Goal: Task Accomplishment & Management: Use online tool/utility

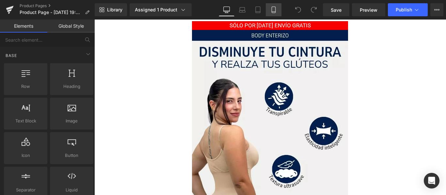
click at [277, 8] on icon at bounding box center [273, 10] width 7 height 7
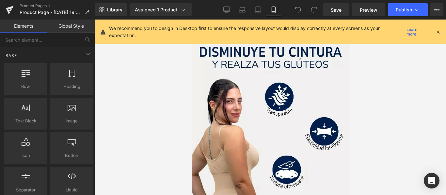
click at [437, 29] on div at bounding box center [437, 31] width 5 height 7
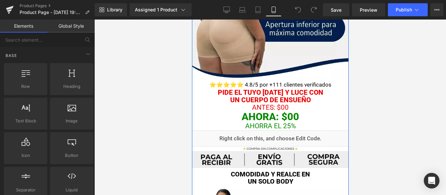
scroll to position [196, 0]
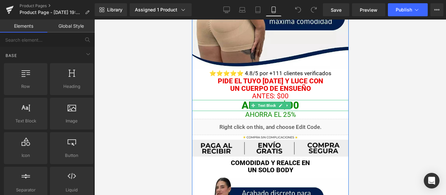
click at [293, 107] on p "AHORA: $00" at bounding box center [270, 105] width 157 height 11
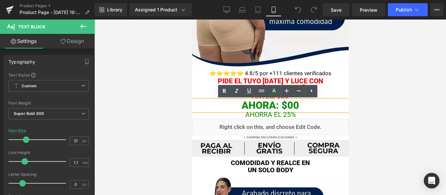
click at [285, 104] on p "AHORA: $00" at bounding box center [270, 105] width 157 height 11
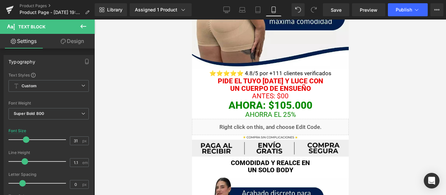
click at [395, 104] on div at bounding box center [269, 108] width 351 height 176
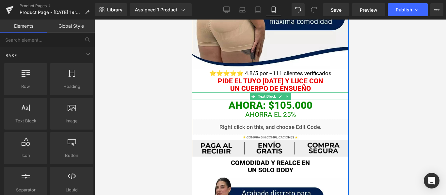
click at [292, 95] on p "ANTES: $00" at bounding box center [270, 97] width 157 height 8
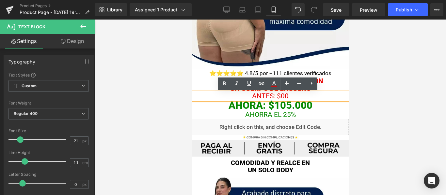
click at [281, 97] on p "ANTES: $00" at bounding box center [270, 97] width 157 height 8
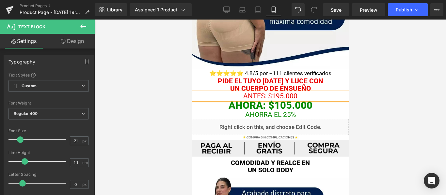
click at [284, 94] on p "ANTES: $195.000" at bounding box center [270, 97] width 157 height 8
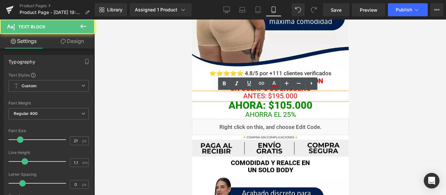
click at [404, 95] on div at bounding box center [269, 108] width 351 height 176
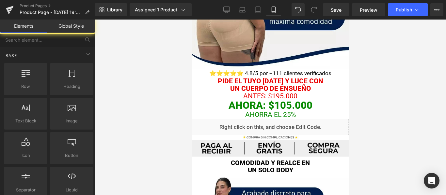
click at [314, 96] on p "ANTES: $195.000" at bounding box center [270, 97] width 157 height 8
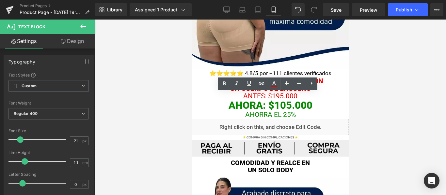
click at [383, 96] on div at bounding box center [269, 108] width 351 height 176
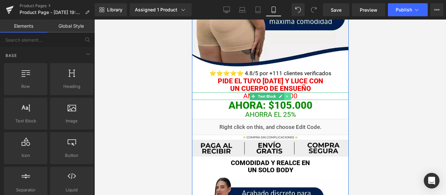
click at [285, 95] on icon at bounding box center [287, 97] width 4 height 4
click at [303, 95] on p "ANTES: $195.000" at bounding box center [270, 97] width 157 height 8
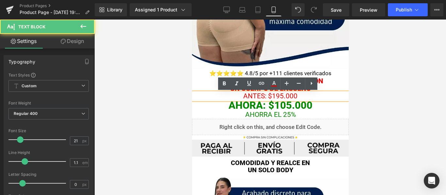
click at [300, 95] on p "ANTES: $195.000" at bounding box center [270, 97] width 157 height 8
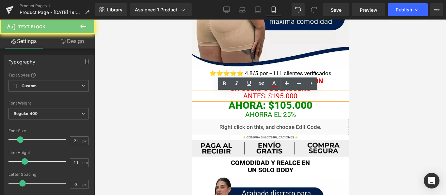
click at [300, 95] on p "ANTES: $195.000" at bounding box center [270, 97] width 157 height 8
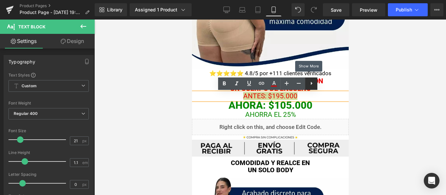
click at [311, 85] on icon at bounding box center [311, 84] width 8 height 8
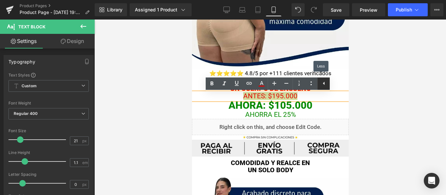
click at [323, 85] on icon at bounding box center [324, 84] width 8 height 8
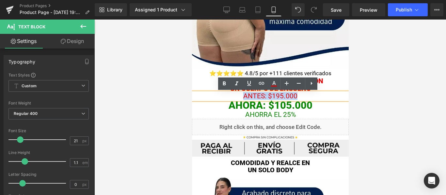
click at [193, 100] on div "AHORA: $105.000 Text Block" at bounding box center [270, 105] width 157 height 11
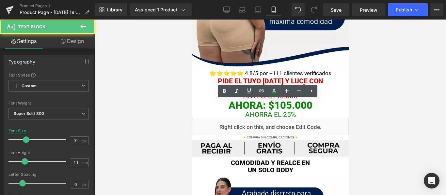
click at [177, 112] on div at bounding box center [269, 108] width 351 height 176
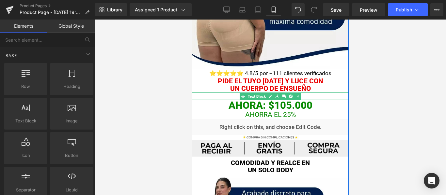
click at [236, 96] on p "ANTES: $195.000" at bounding box center [270, 97] width 157 height 8
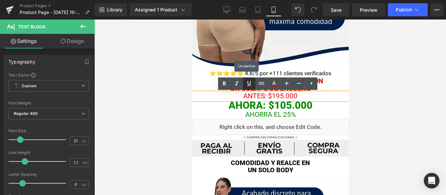
click at [251, 85] on icon at bounding box center [249, 84] width 8 height 8
click at [249, 87] on icon at bounding box center [249, 84] width 8 height 8
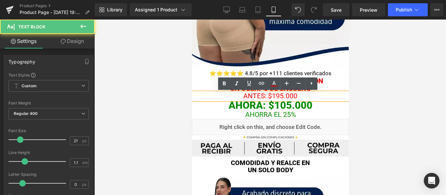
click at [248, 96] on p "ANTES: $195.000" at bounding box center [270, 97] width 157 height 8
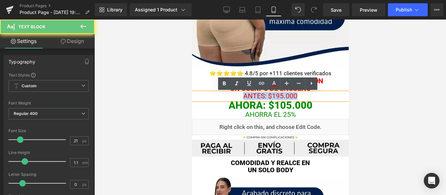
click at [248, 96] on p "ANTES: $195.000" at bounding box center [270, 97] width 157 height 8
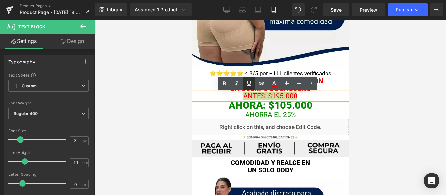
click at [248, 83] on icon at bounding box center [249, 83] width 4 height 5
click at [290, 86] on icon at bounding box center [287, 84] width 8 height 8
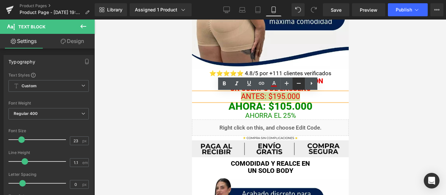
click at [294, 85] on link at bounding box center [298, 84] width 12 height 12
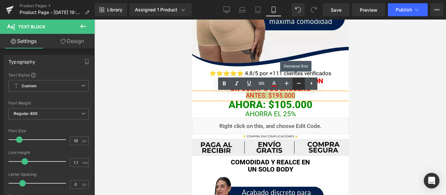
click at [294, 85] on link at bounding box center [298, 84] width 12 height 12
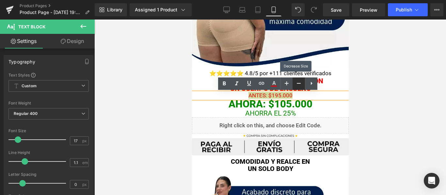
click at [294, 85] on link at bounding box center [298, 84] width 12 height 12
type input "15"
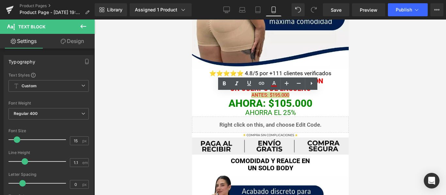
click at [370, 84] on div at bounding box center [269, 108] width 351 height 176
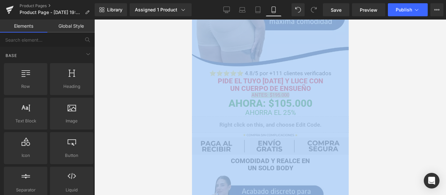
click at [370, 84] on div at bounding box center [269, 108] width 351 height 176
click at [371, 80] on div at bounding box center [269, 108] width 351 height 176
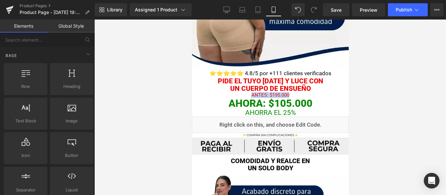
click at [305, 78] on div "Pide el tuyo [DATE] y LUCE CON UN CUERPO DE ENSUEÑO Text Block" at bounding box center [270, 85] width 157 height 15
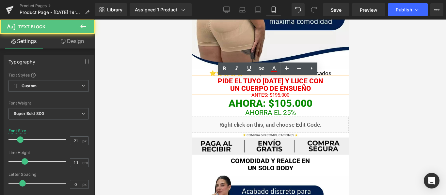
click at [167, 84] on div at bounding box center [269, 108] width 351 height 176
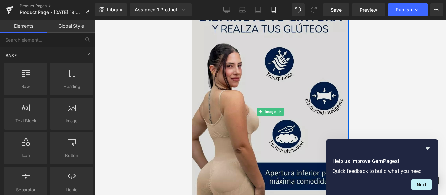
scroll to position [0, 0]
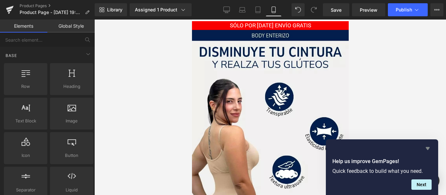
click at [427, 149] on icon "Hide survey" at bounding box center [427, 148] width 4 height 3
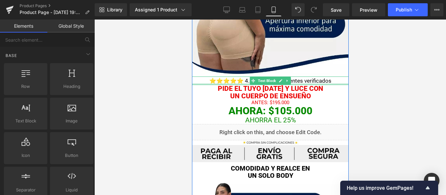
scroll to position [196, 0]
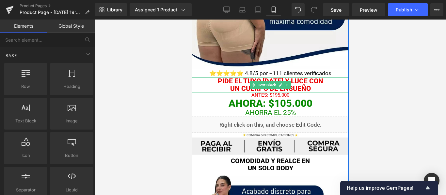
click at [226, 83] on font "Pide el tuyo [DATE] y LUCE CON" at bounding box center [269, 81] width 105 height 8
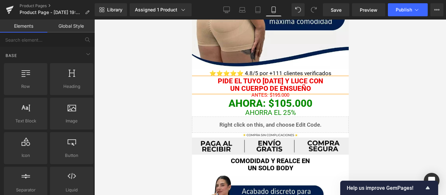
click at [420, 69] on div at bounding box center [269, 108] width 351 height 176
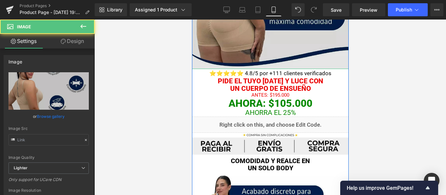
type input "[URL][DOMAIN_NAME][DOMAIN_NAME]"
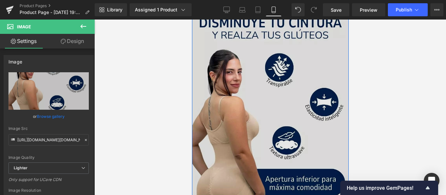
scroll to position [163, 0]
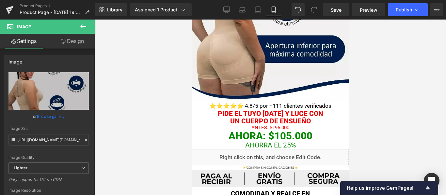
click at [382, 106] on div at bounding box center [269, 108] width 351 height 176
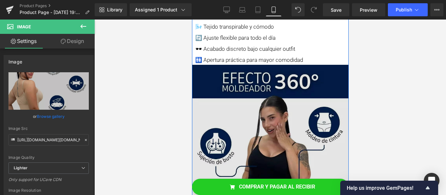
scroll to position [424, 0]
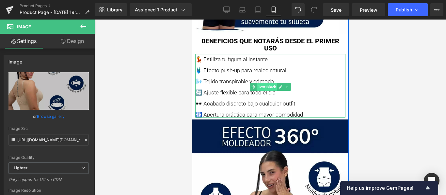
click at [265, 88] on span "Text Block" at bounding box center [266, 87] width 21 height 8
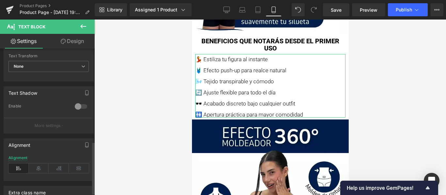
scroll to position [261, 0]
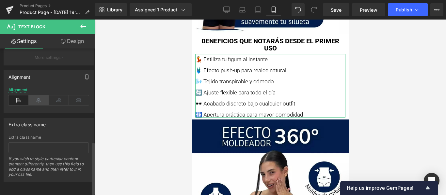
click at [40, 101] on icon at bounding box center [39, 101] width 20 height 10
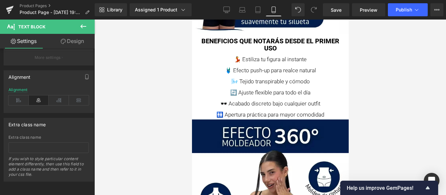
click at [377, 68] on div at bounding box center [269, 108] width 351 height 176
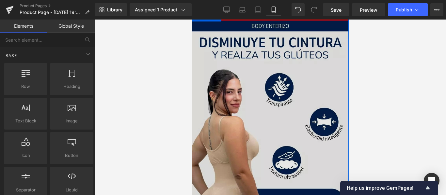
scroll to position [9, 0]
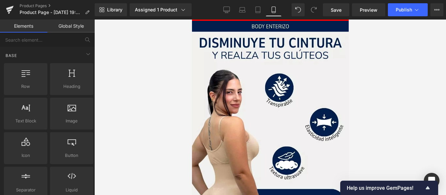
click at [391, 88] on div at bounding box center [269, 108] width 351 height 176
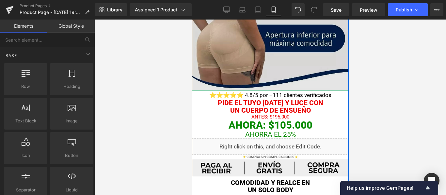
scroll to position [196, 0]
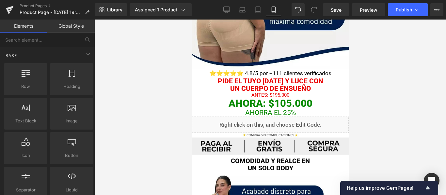
click at [389, 73] on div at bounding box center [269, 108] width 351 height 176
click at [397, 69] on div at bounding box center [269, 108] width 351 height 176
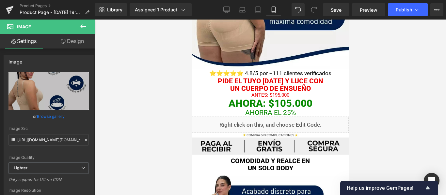
click at [83, 30] on icon at bounding box center [83, 27] width 8 height 8
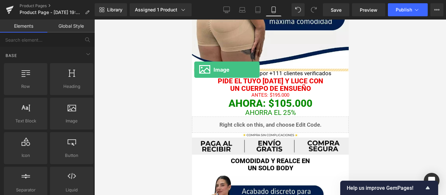
drag, startPoint x: 260, startPoint y: 127, endPoint x: 194, endPoint y: 70, distance: 87.4
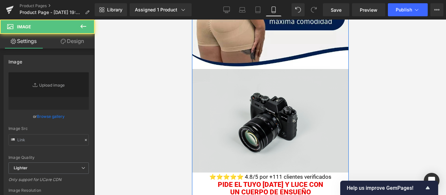
type input "//[DOMAIN_NAME][URL]"
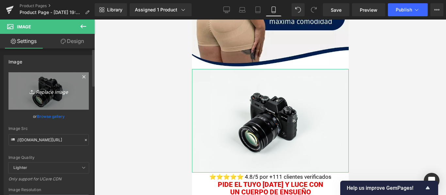
click at [80, 92] on link "Replace Image" at bounding box center [48, 91] width 80 height 38
type input "C:\fakepath\Añadir un título (2).jpg"
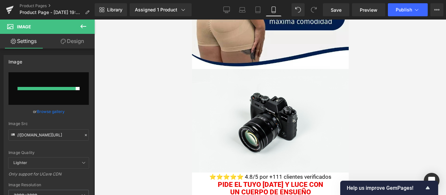
type input "[URL][DOMAIN_NAME]"
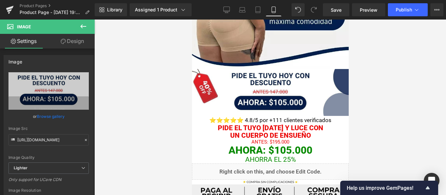
click at [383, 80] on div at bounding box center [269, 108] width 351 height 176
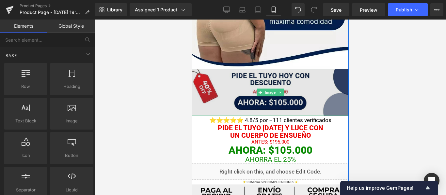
scroll to position [163, 0]
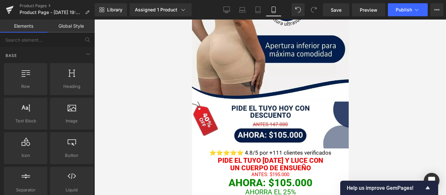
click at [372, 59] on div at bounding box center [269, 108] width 351 height 176
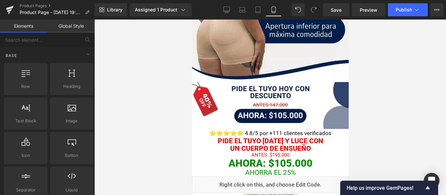
scroll to position [168, 0]
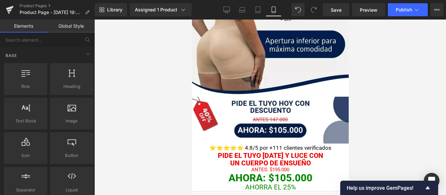
click at [381, 69] on div at bounding box center [269, 108] width 351 height 176
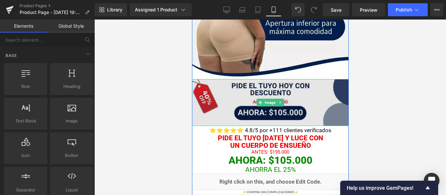
scroll to position [201, 0]
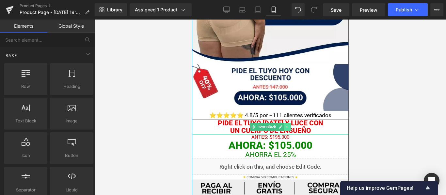
click at [286, 127] on icon at bounding box center [287, 127] width 4 height 4
click at [288, 127] on icon at bounding box center [290, 127] width 4 height 4
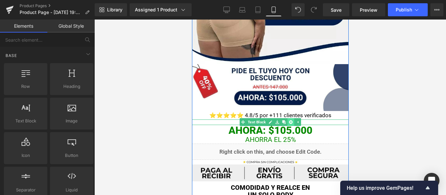
click at [288, 122] on icon at bounding box center [290, 123] width 4 height 4
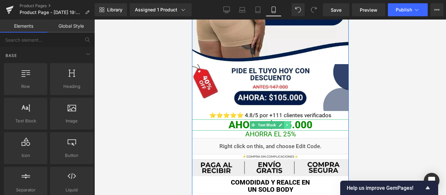
click at [288, 122] on link at bounding box center [287, 125] width 7 height 8
click at [289, 123] on link at bounding box center [290, 125] width 7 height 8
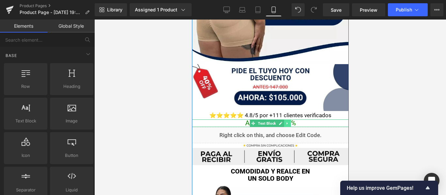
click at [286, 123] on link at bounding box center [287, 124] width 7 height 8
click at [289, 124] on icon at bounding box center [290, 124] width 4 height 4
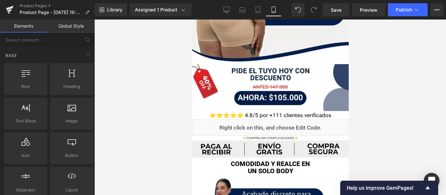
click at [374, 101] on div at bounding box center [269, 108] width 351 height 176
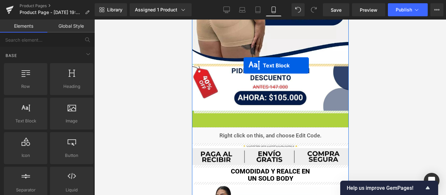
drag, startPoint x: 252, startPoint y: 115, endPoint x: 243, endPoint y: 66, distance: 50.1
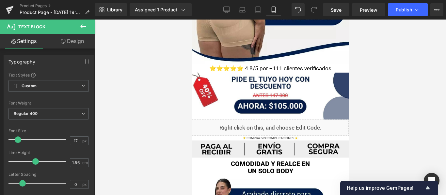
click at [377, 75] on div at bounding box center [269, 108] width 351 height 176
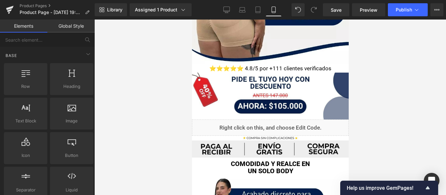
click at [395, 65] on div at bounding box center [269, 108] width 351 height 176
click at [418, 9] on icon at bounding box center [416, 10] width 7 height 7
click at [153, 18] on div "Library Assigned 1 Product Product Preview BODY ENTERIZO Manage assigned produc…" at bounding box center [270, 10] width 351 height 20
click at [155, 13] on div "Assigned 1 Product" at bounding box center [161, 10] width 52 height 7
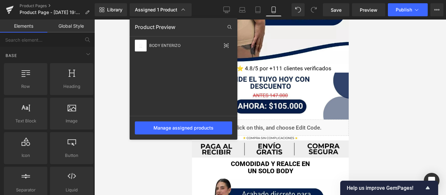
click at [115, 71] on div at bounding box center [269, 108] width 351 height 176
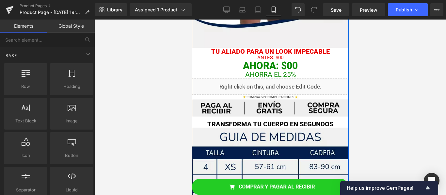
scroll to position [723, 0]
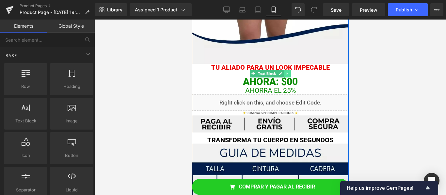
click at [284, 73] on link at bounding box center [287, 74] width 7 height 8
click at [288, 73] on icon at bounding box center [290, 74] width 4 height 4
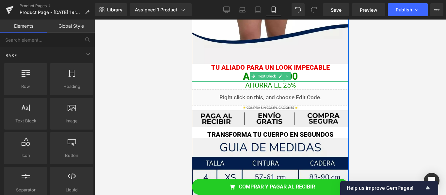
click at [286, 73] on link at bounding box center [287, 76] width 7 height 8
click at [287, 73] on link at bounding box center [290, 76] width 7 height 8
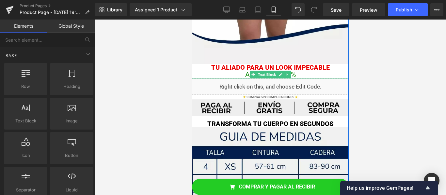
click at [286, 73] on link at bounding box center [287, 75] width 7 height 8
click at [288, 73] on icon at bounding box center [290, 75] width 4 height 4
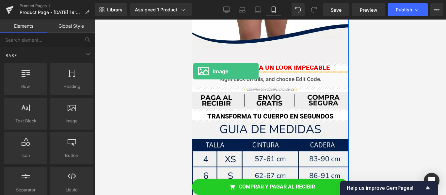
drag, startPoint x: 255, startPoint y: 139, endPoint x: 193, endPoint y: 71, distance: 92.4
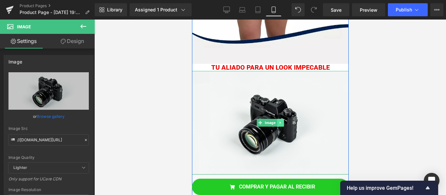
click at [280, 120] on link at bounding box center [280, 123] width 7 height 8
click at [280, 120] on link at bounding box center [283, 123] width 7 height 8
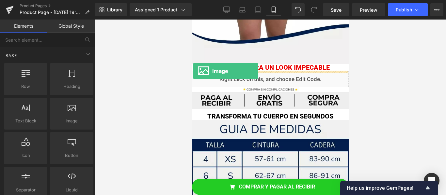
drag, startPoint x: 254, startPoint y: 132, endPoint x: 193, endPoint y: 71, distance: 86.5
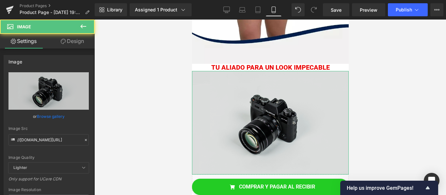
click at [230, 135] on img at bounding box center [270, 123] width 157 height 104
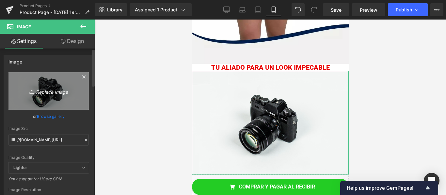
click at [25, 79] on link "Replace Image" at bounding box center [48, 91] width 80 height 38
type input "C:\fakepath\Añadir un título (2).jpg"
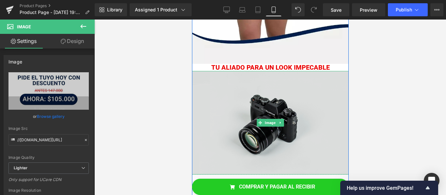
type input "[URL][DOMAIN_NAME]"
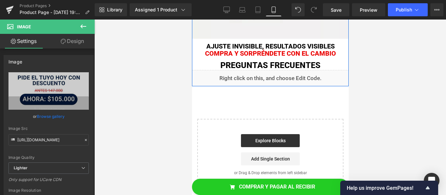
scroll to position [1248, 0]
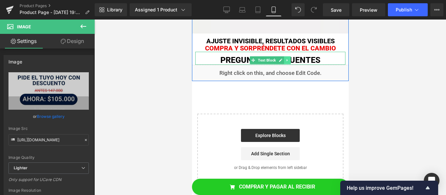
click at [285, 59] on icon at bounding box center [287, 60] width 4 height 4
click at [289, 59] on icon at bounding box center [290, 60] width 4 height 4
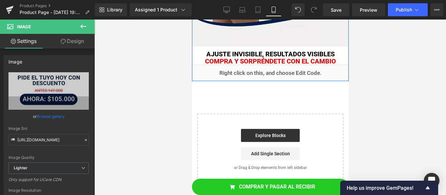
scroll to position [1231, 0]
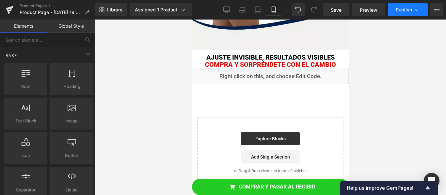
click at [409, 12] on span "Publish" at bounding box center [403, 9] width 16 height 5
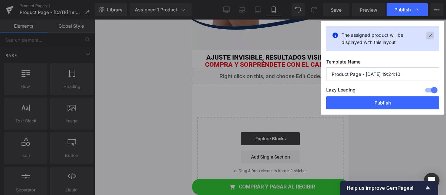
click at [429, 38] on icon at bounding box center [430, 36] width 8 height 8
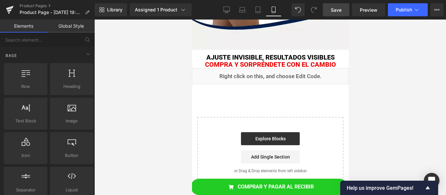
click at [336, 7] on span "Save" at bounding box center [336, 10] width 11 height 7
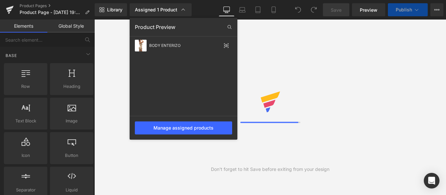
click at [116, 69] on div "Don't forget to hit Save before exiting from your design" at bounding box center [269, 108] width 351 height 176
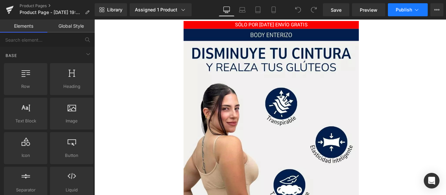
click at [400, 11] on span "Publish" at bounding box center [403, 9] width 16 height 5
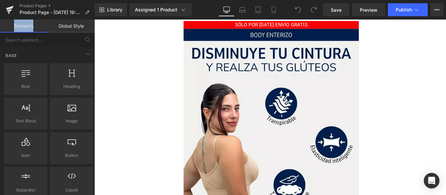
click at [273, 12] on icon at bounding box center [273, 12] width 4 height 0
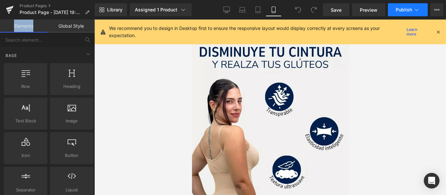
click at [414, 8] on icon at bounding box center [416, 10] width 7 height 7
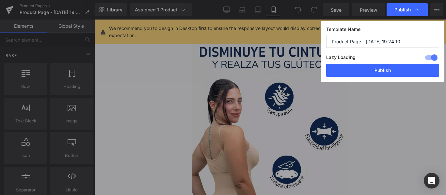
click at [391, 36] on input "Product Page - [DATE] 19:24:10" at bounding box center [382, 41] width 113 height 13
type input "BODY PUSH UP L2"
click at [388, 77] on div "Template Name BODY PUSH UP L2 Lazy Loading Build Upgrade plan to unlock Lazy lo…" at bounding box center [382, 51] width 123 height 61
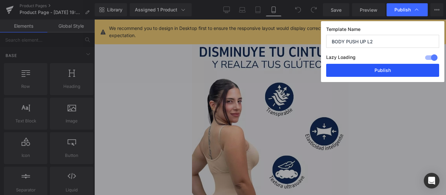
click at [388, 73] on button "Publish" at bounding box center [382, 70] width 113 height 13
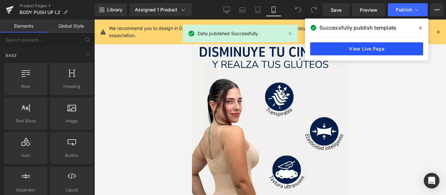
click at [373, 45] on link "View Live Page" at bounding box center [366, 48] width 113 height 13
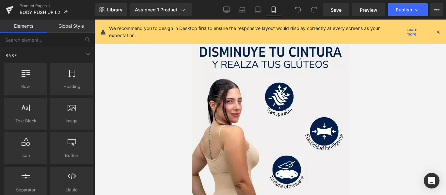
click at [438, 32] on icon at bounding box center [438, 32] width 6 height 6
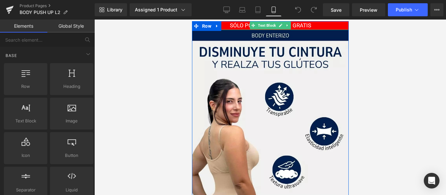
click at [298, 24] on p "SÓLO POR [DATE] ENVÍO GRATIS" at bounding box center [270, 25] width 157 height 9
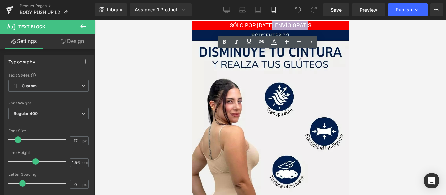
drag, startPoint x: 306, startPoint y: 26, endPoint x: 269, endPoint y: 27, distance: 37.2
click at [269, 27] on p "SÓLO POR [DATE] ENVÍO GRATIS" at bounding box center [270, 25] width 157 height 9
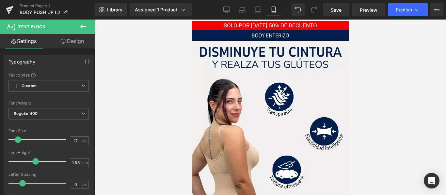
click at [269, 27] on p "SÓLO POR HOY 50% DE DECUENTO" at bounding box center [270, 25] width 157 height 9
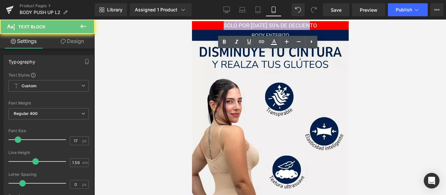
click at [269, 27] on p "SÓLO POR HOY 50% DE DECUENTO" at bounding box center [270, 25] width 157 height 9
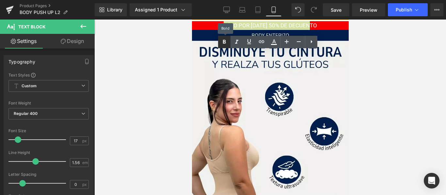
click at [229, 41] on link at bounding box center [224, 42] width 12 height 12
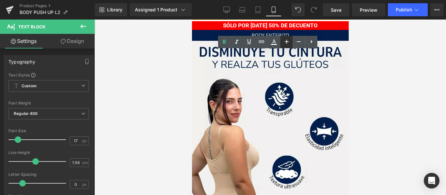
click at [289, 45] on icon at bounding box center [287, 42] width 8 height 8
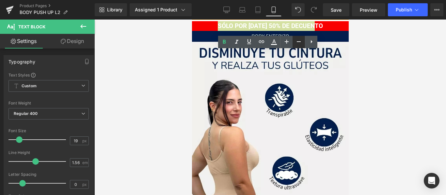
click at [302, 44] on icon at bounding box center [299, 42] width 8 height 8
type input "17"
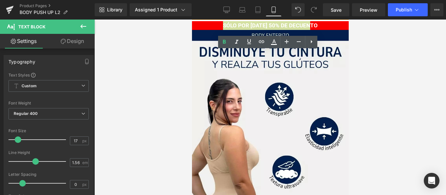
click at [381, 47] on div at bounding box center [269, 108] width 351 height 176
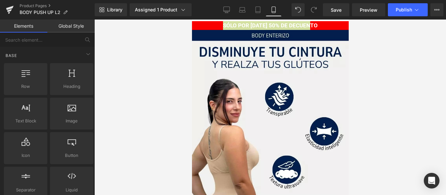
click at [364, 45] on div at bounding box center [269, 108] width 351 height 176
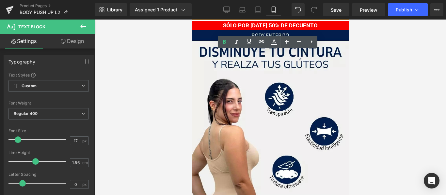
click at [301, 25] on strong "SÓLO POR HOY 50% DE DECUENTO" at bounding box center [270, 25] width 95 height 7
click at [192, 20] on lt-span "DESCUENTO" at bounding box center [192, 20] width 0 height 0
click at [231, 24] on strong "SÓLO POR HOY 50% DE DESCUENTO" at bounding box center [270, 25] width 98 height 7
click at [192, 20] on lt-span "S O LO" at bounding box center [192, 20] width 0 height 0
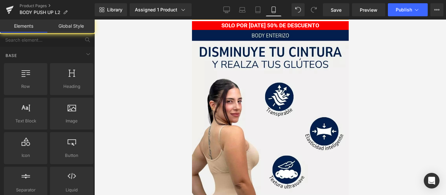
click at [378, 69] on div at bounding box center [269, 108] width 351 height 176
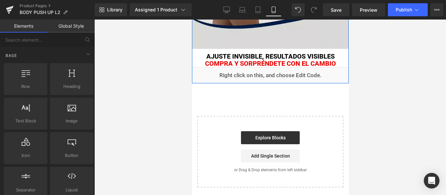
scroll to position [1235, 0]
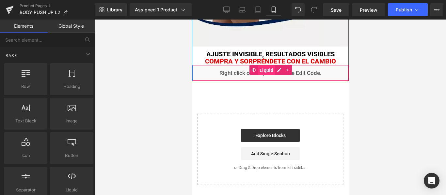
click at [267, 73] on span "Liquid" at bounding box center [265, 71] width 17 height 10
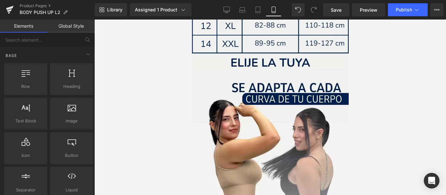
scroll to position [974, 0]
click at [409, 6] on button "Publish" at bounding box center [408, 9] width 40 height 13
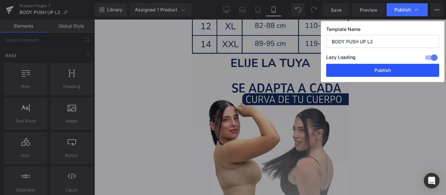
click at [390, 70] on button "Publish" at bounding box center [382, 70] width 113 height 13
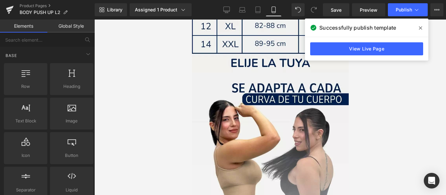
click at [393, 87] on div at bounding box center [269, 108] width 351 height 176
click at [421, 28] on icon at bounding box center [420, 27] width 3 height 3
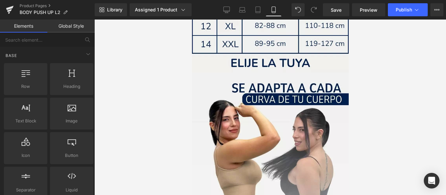
click at [365, 119] on div at bounding box center [269, 108] width 351 height 176
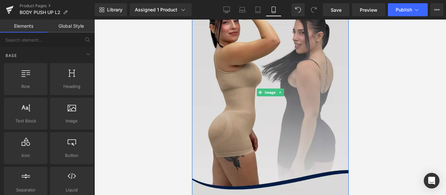
scroll to position [1039, 0]
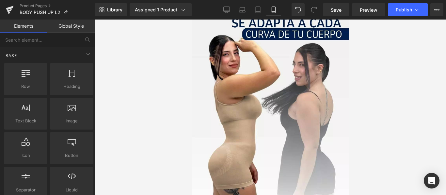
click at [362, 108] on div at bounding box center [269, 108] width 351 height 176
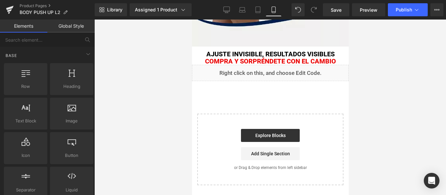
scroll to position [0, 0]
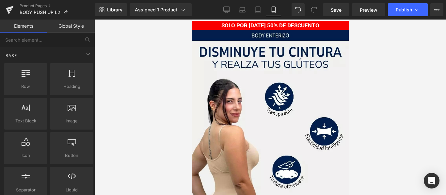
click at [128, 51] on div at bounding box center [269, 108] width 351 height 176
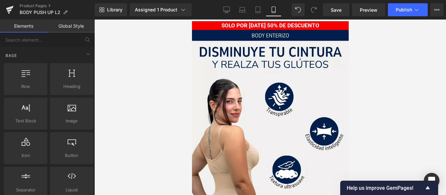
click at [359, 130] on div at bounding box center [269, 108] width 351 height 176
